Goal: Navigation & Orientation: Find specific page/section

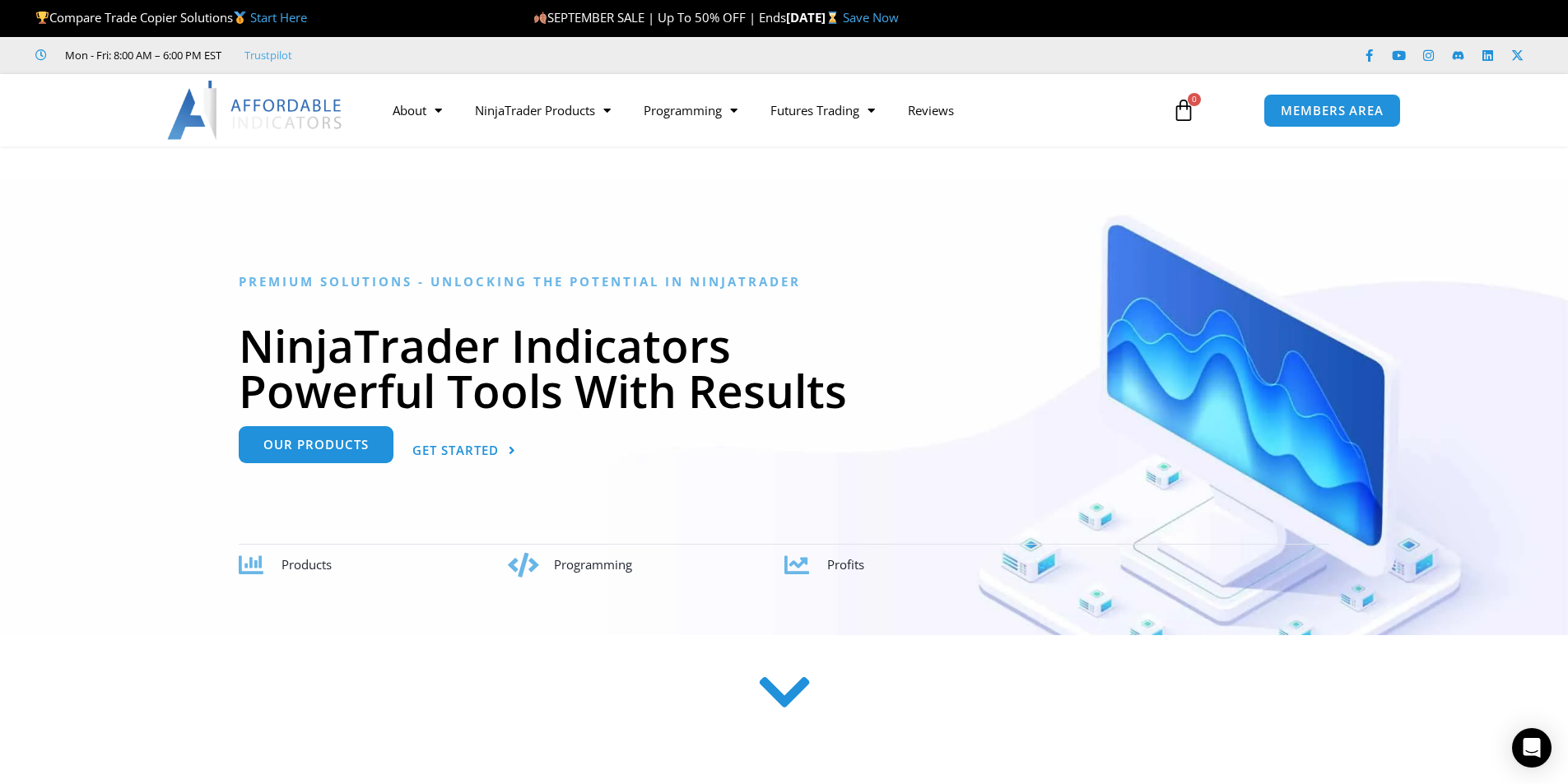
click at [314, 464] on div "Our Products" at bounding box center [316, 451] width 155 height 37
click at [521, 121] on link "NinjaTrader Products" at bounding box center [543, 110] width 169 height 38
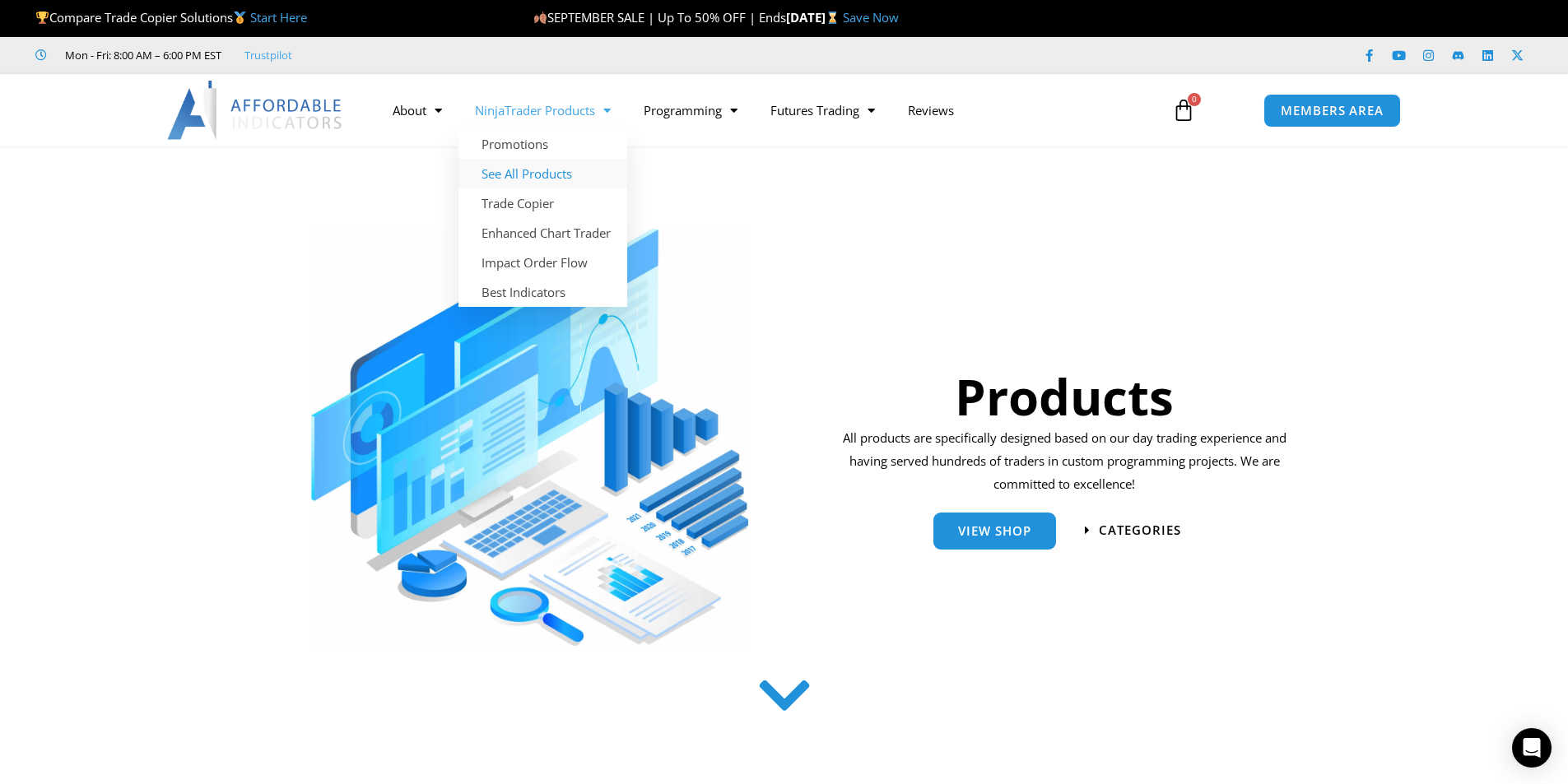
click at [530, 181] on link "See All Products" at bounding box center [543, 173] width 169 height 29
